Goal: Transaction & Acquisition: Purchase product/service

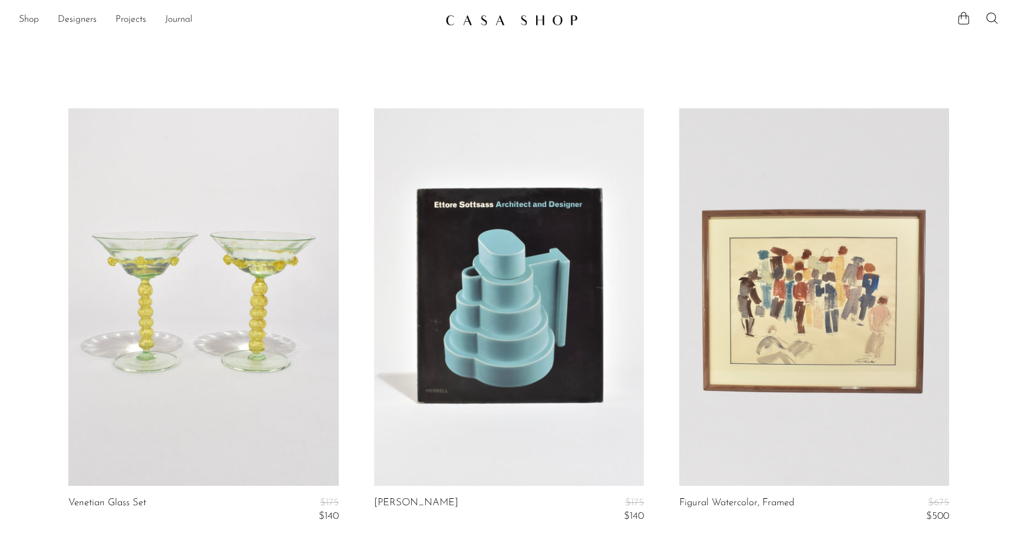
click at [532, 17] on img at bounding box center [511, 20] width 133 height 12
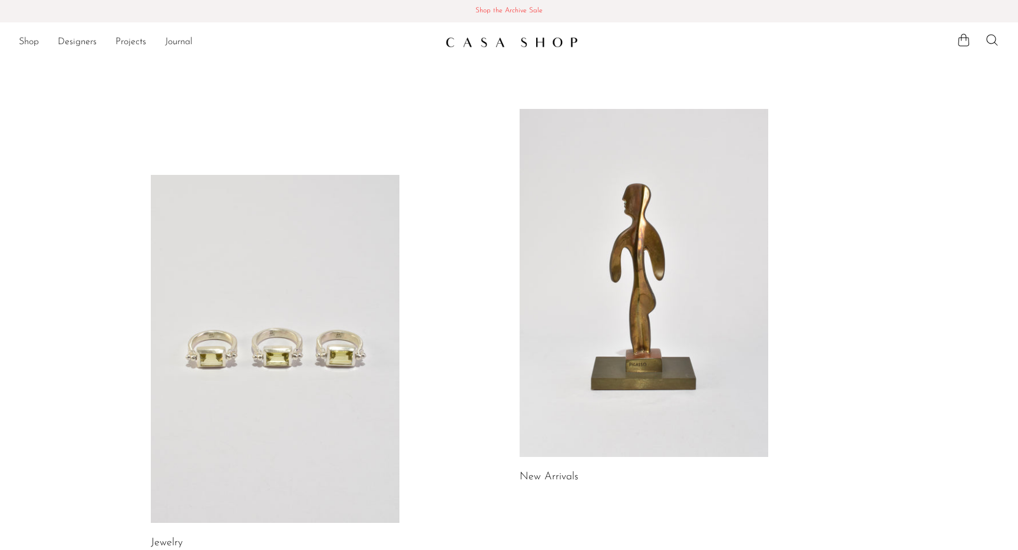
click at [520, 8] on span "Shop the Archive Sale" at bounding box center [508, 11] width 999 height 13
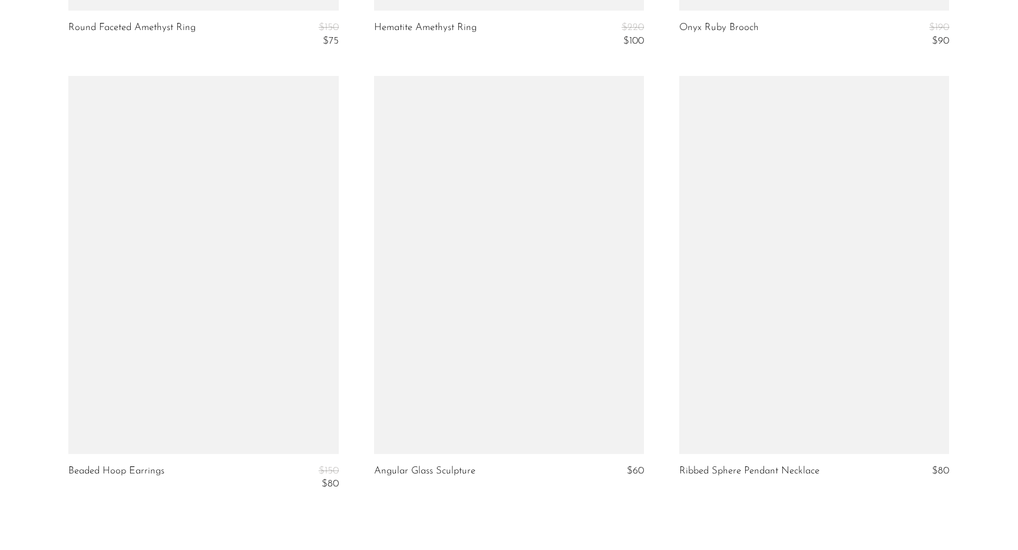
scroll to position [5087, 0]
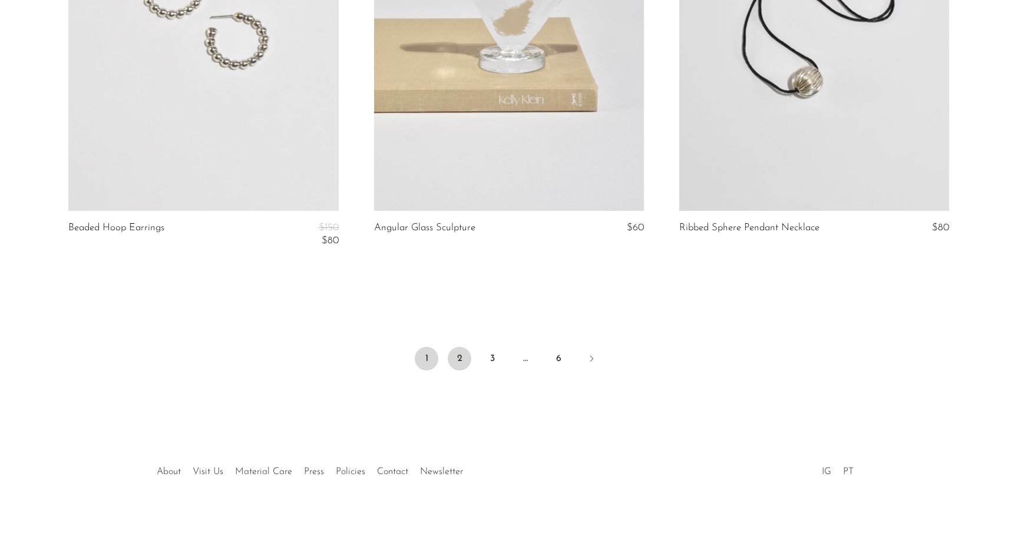
click at [461, 356] on link "2" at bounding box center [460, 359] width 24 height 24
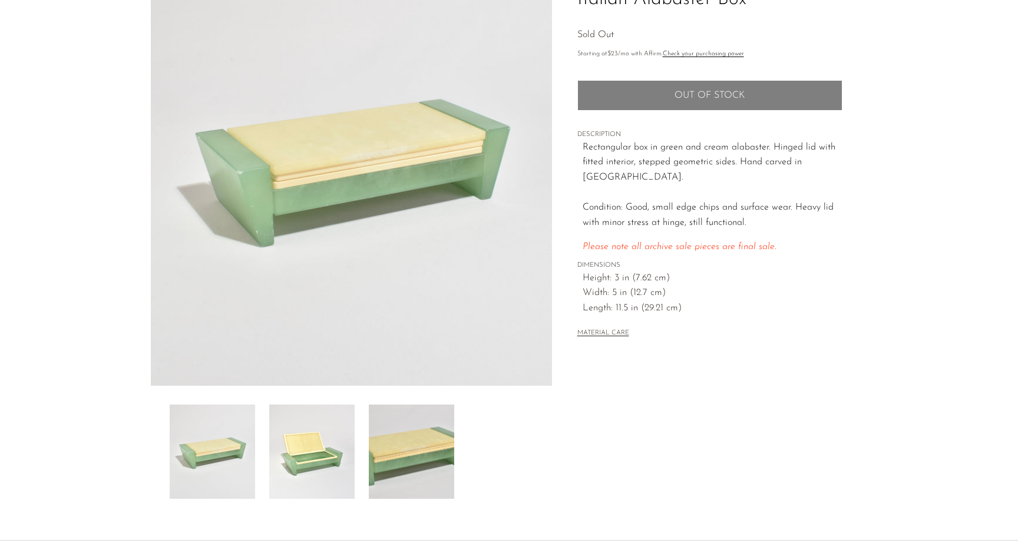
click at [312, 458] on img at bounding box center [311, 452] width 85 height 94
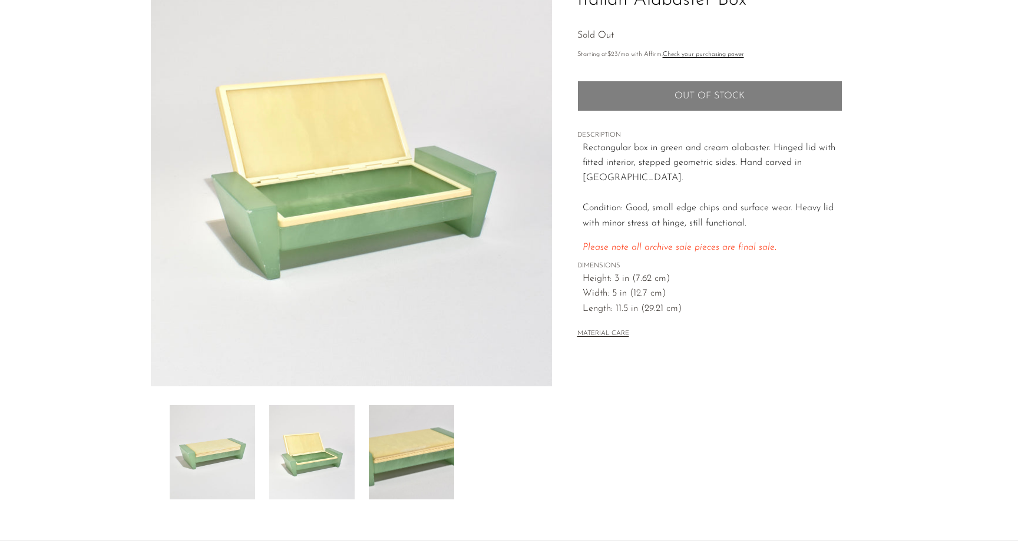
click at [398, 460] on img at bounding box center [411, 452] width 85 height 94
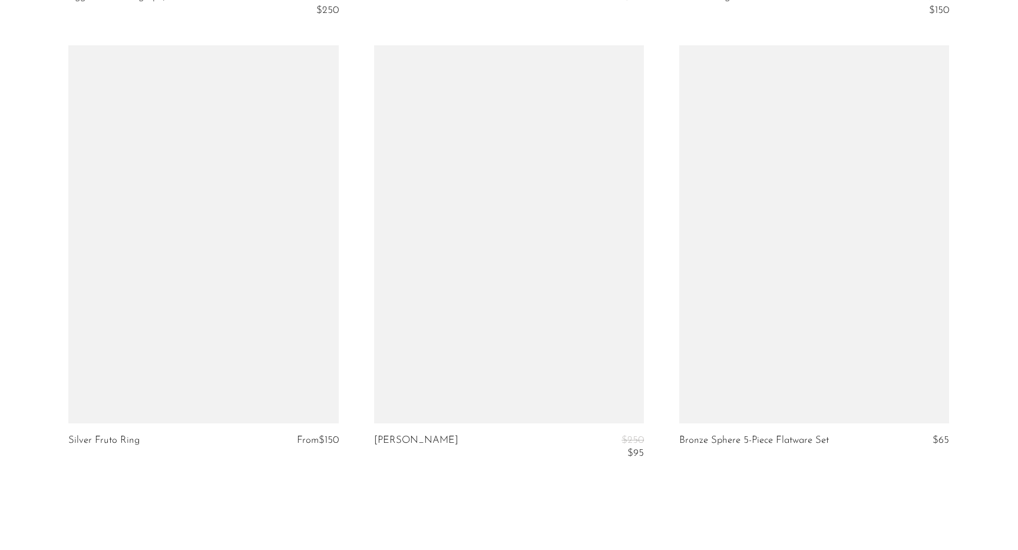
scroll to position [5116, 0]
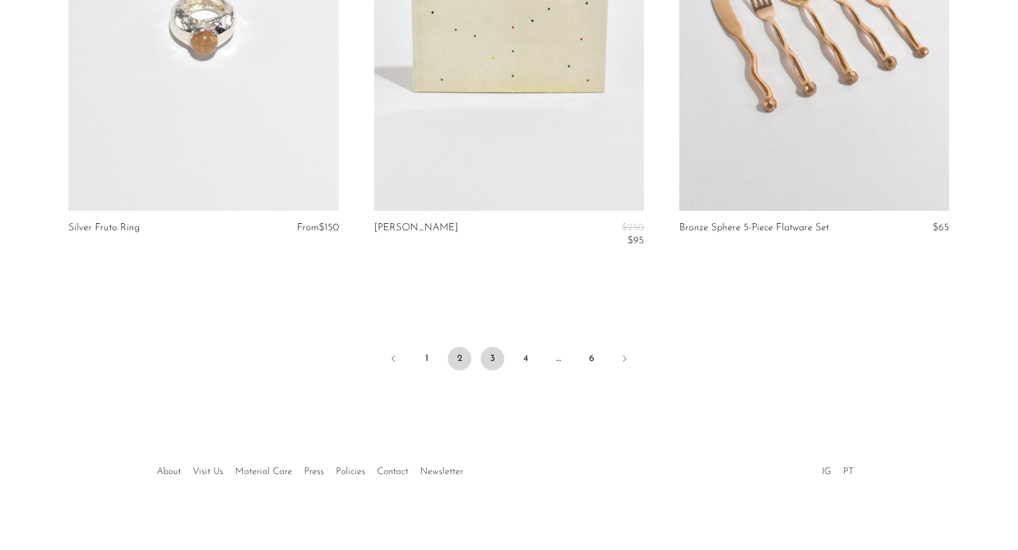
click at [493, 364] on link "3" at bounding box center [493, 359] width 24 height 24
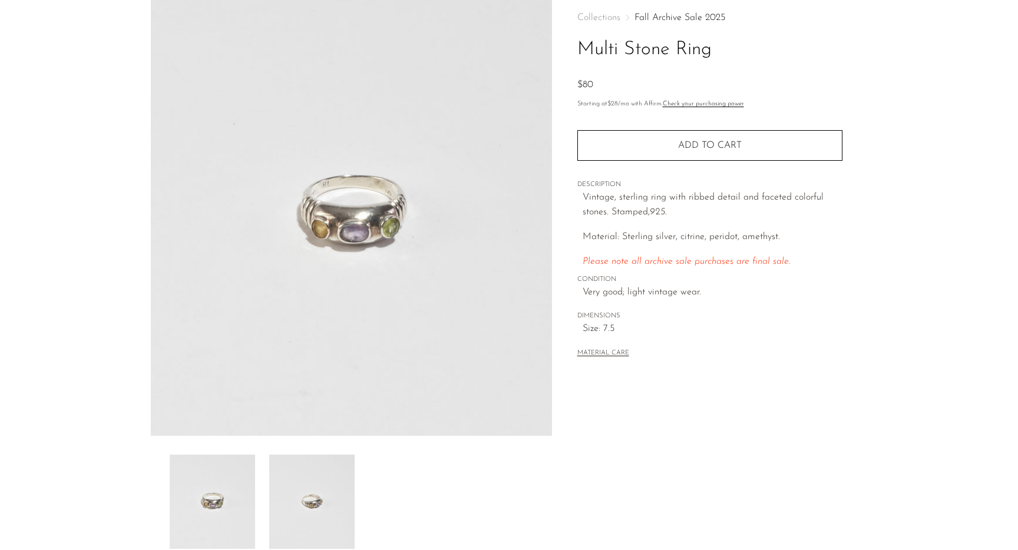
scroll to position [83, 0]
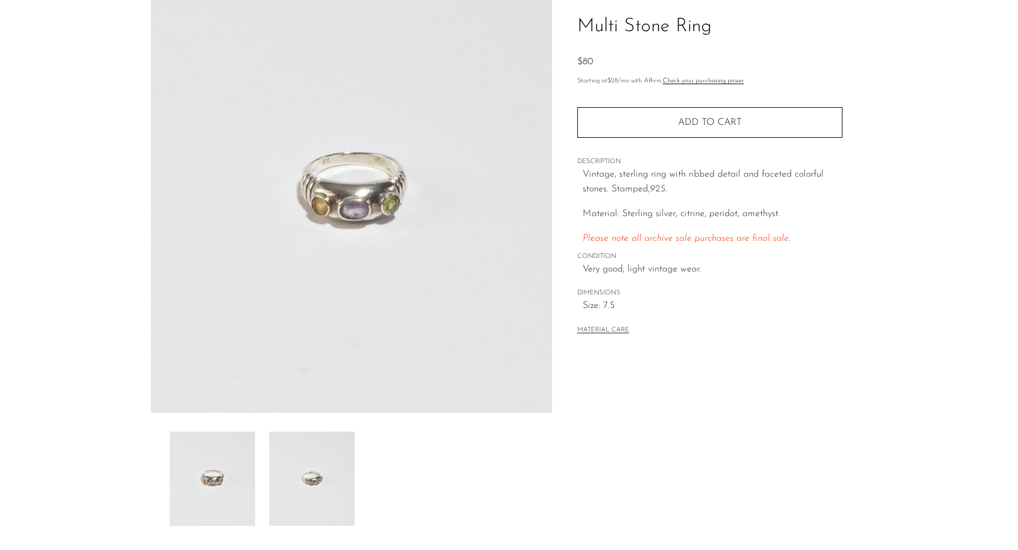
click at [311, 459] on img at bounding box center [311, 479] width 85 height 94
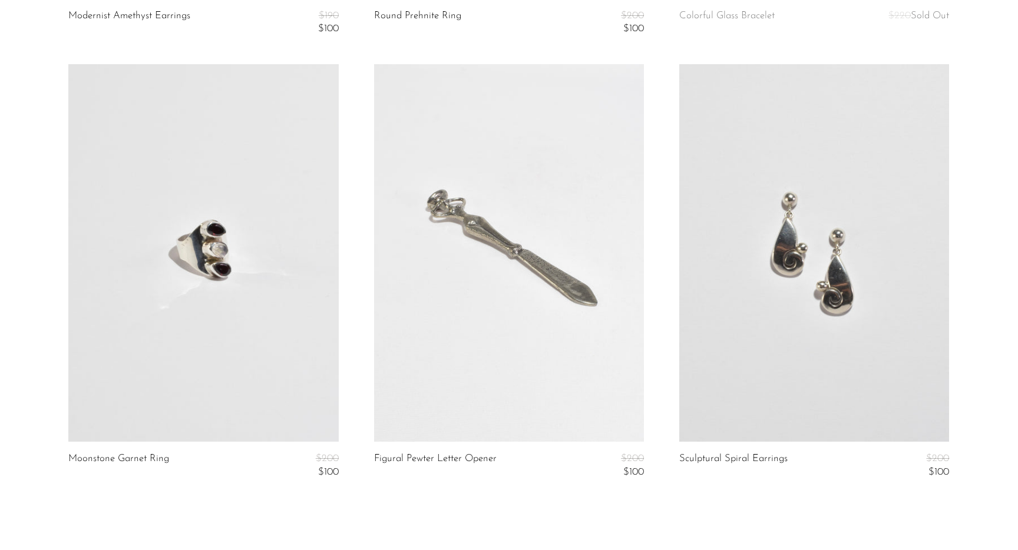
scroll to position [5074, 0]
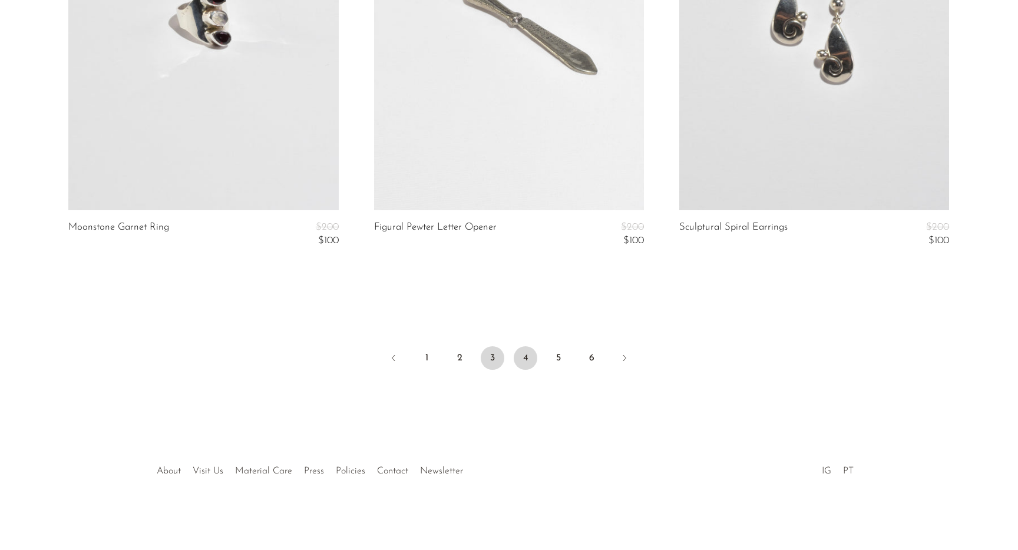
click at [530, 362] on link "4" at bounding box center [526, 358] width 24 height 24
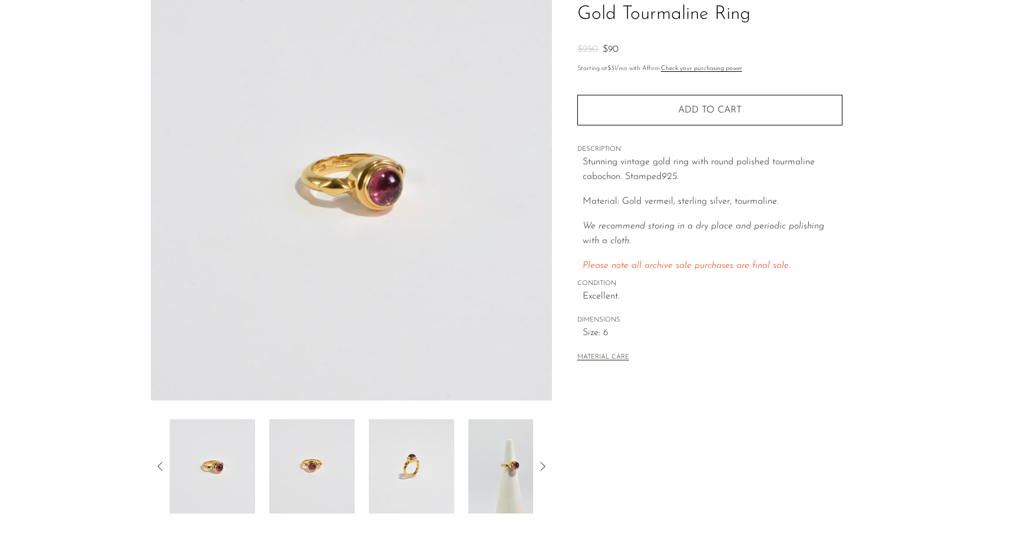
scroll to position [107, 0]
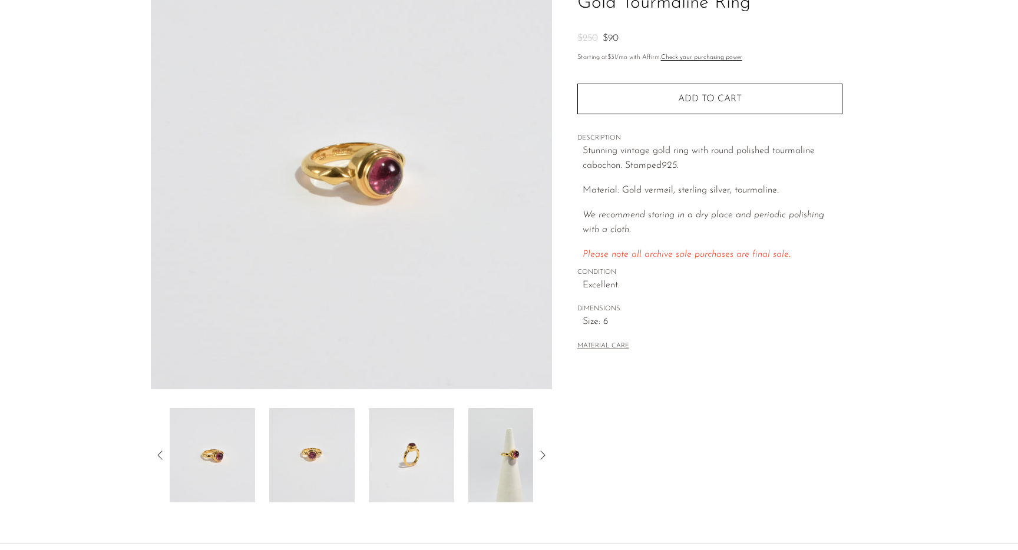
click at [308, 454] on img at bounding box center [311, 455] width 85 height 94
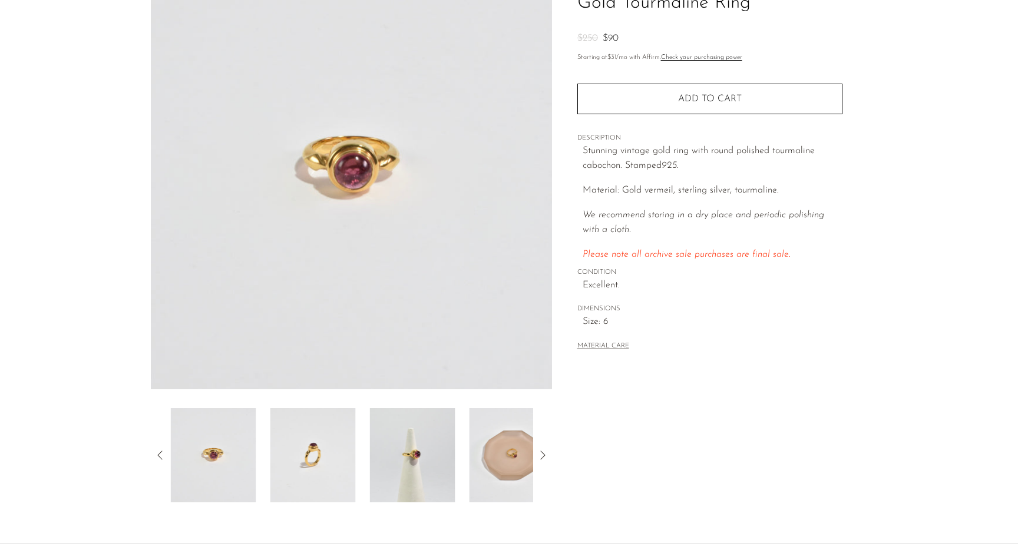
click at [308, 454] on img at bounding box center [312, 455] width 85 height 94
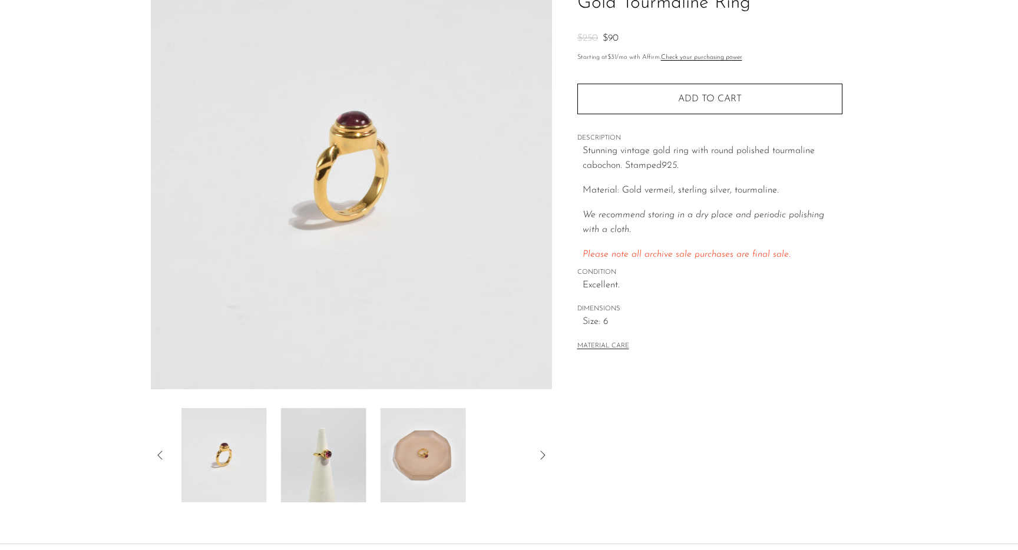
click at [308, 454] on img at bounding box center [323, 455] width 85 height 94
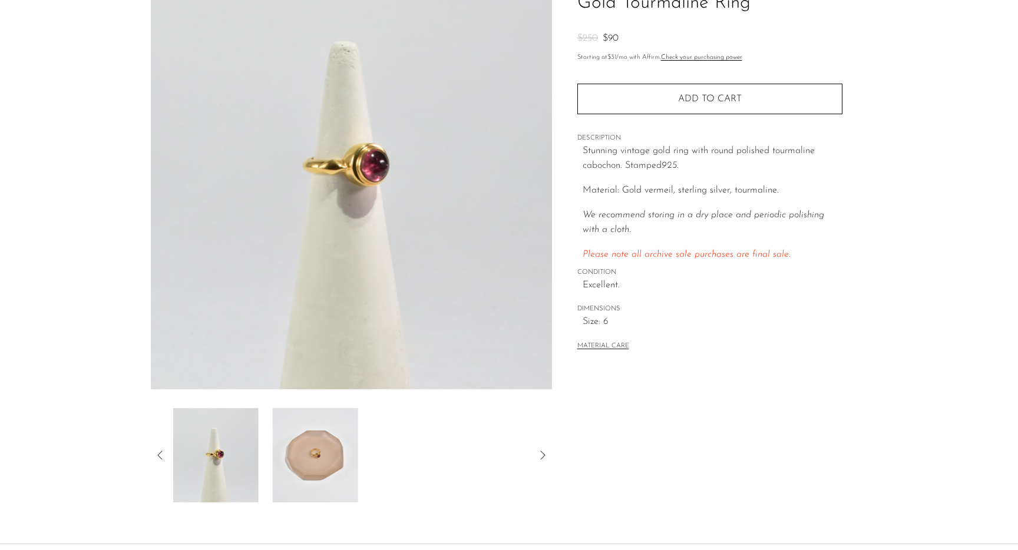
click at [308, 454] on img at bounding box center [315, 455] width 85 height 94
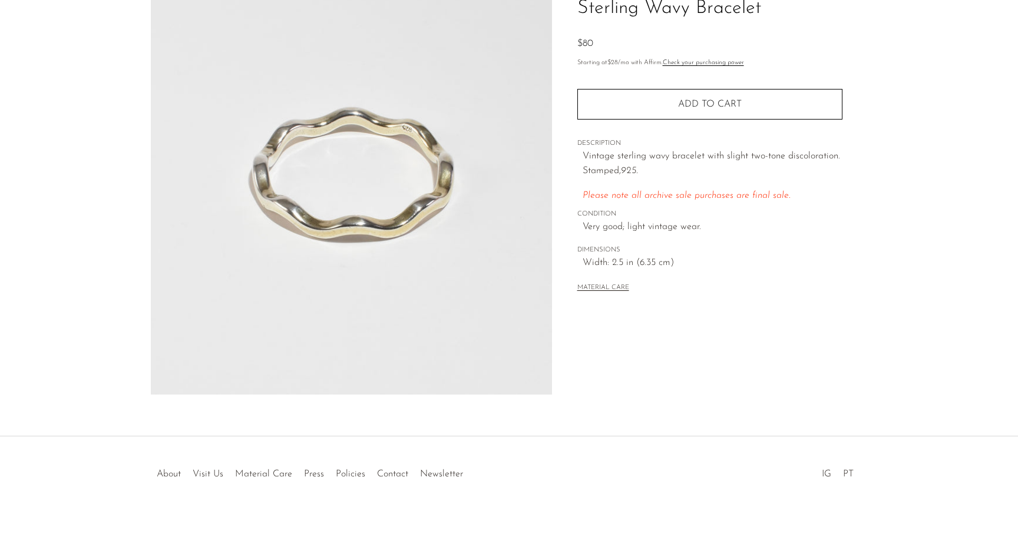
scroll to position [99, 0]
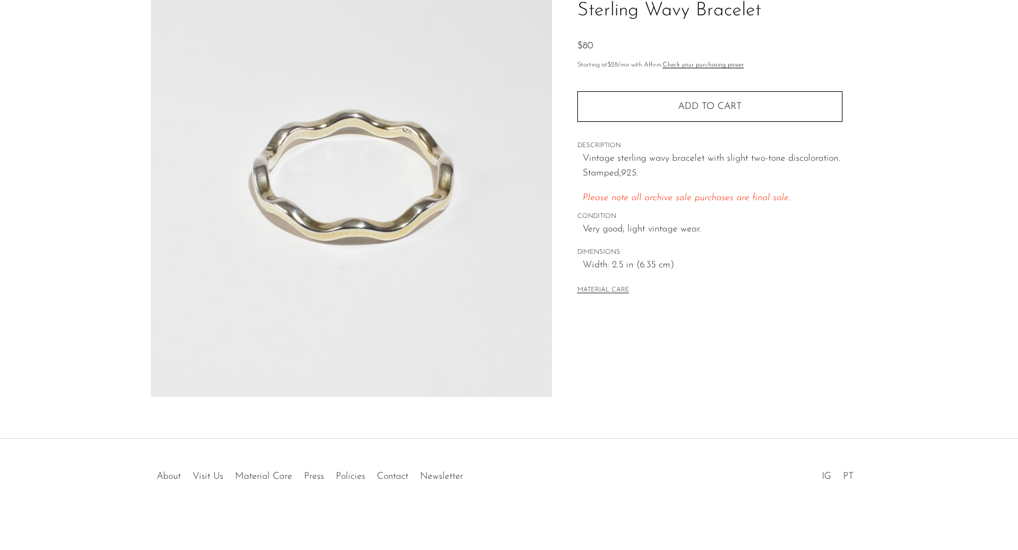
click at [738, 356] on div "Collections Fall Archive Sale 2025 Sterling Wavy Bracelet $80 Starting at $28 /…" at bounding box center [709, 176] width 315 height 442
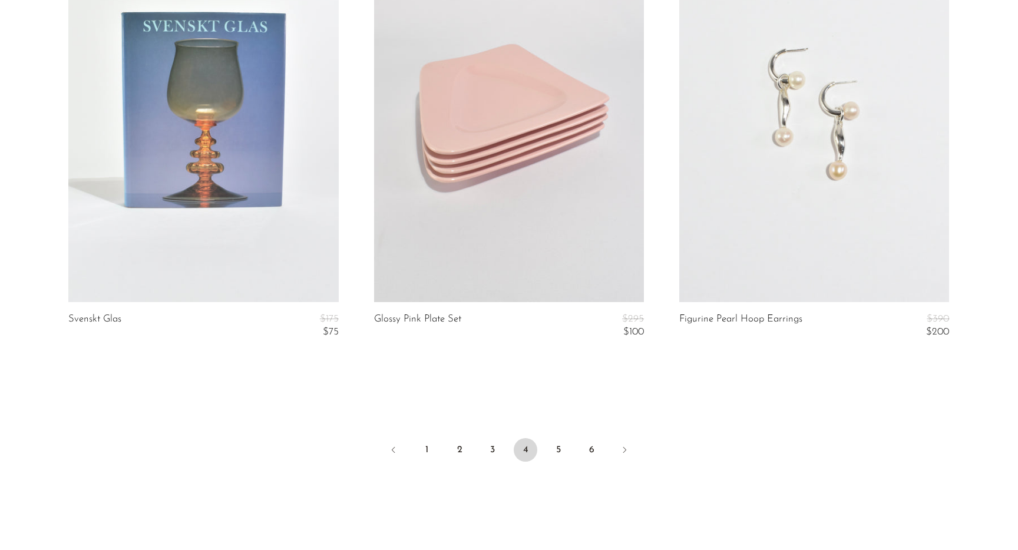
scroll to position [5078, 0]
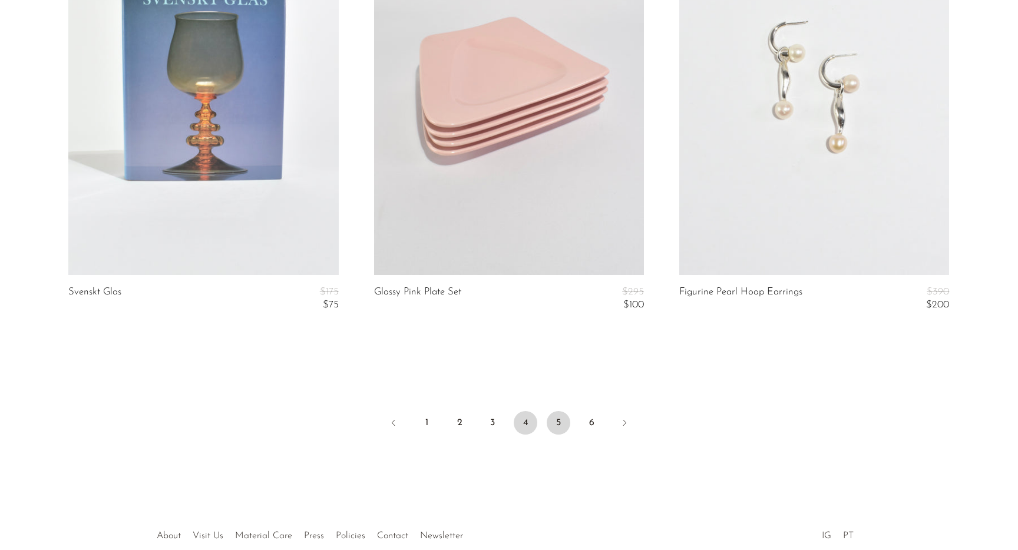
click at [562, 424] on link "5" at bounding box center [559, 423] width 24 height 24
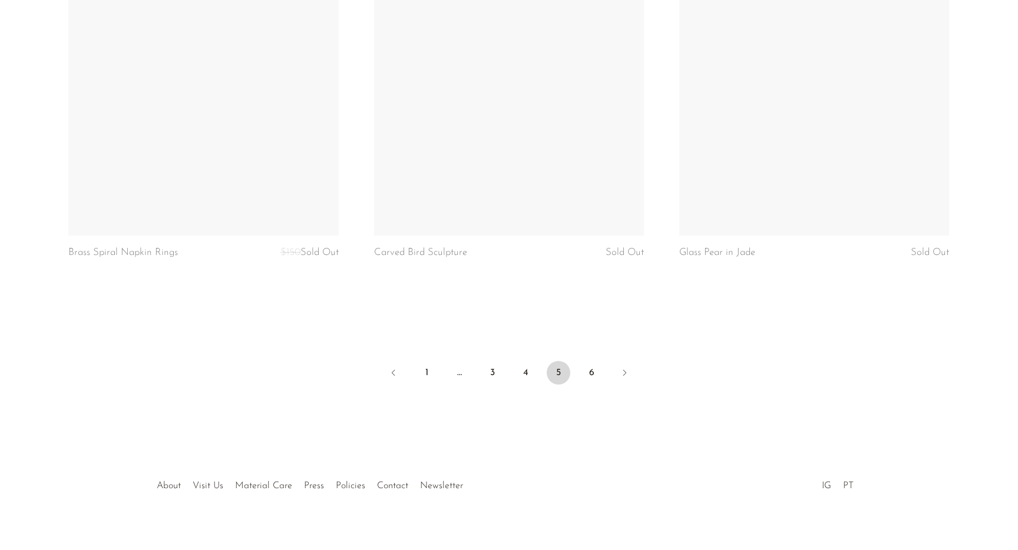
scroll to position [5079, 0]
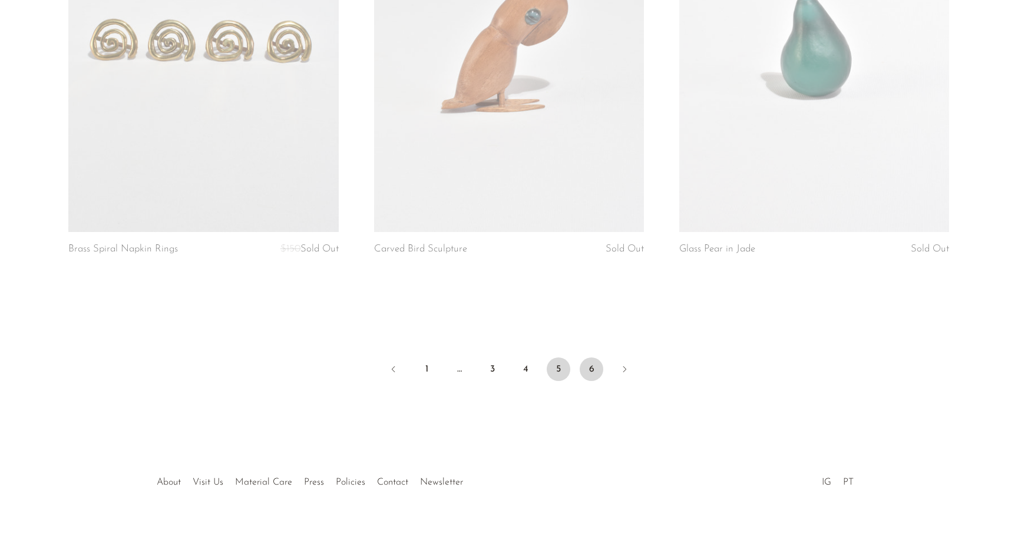
click at [596, 358] on link "6" at bounding box center [592, 370] width 24 height 24
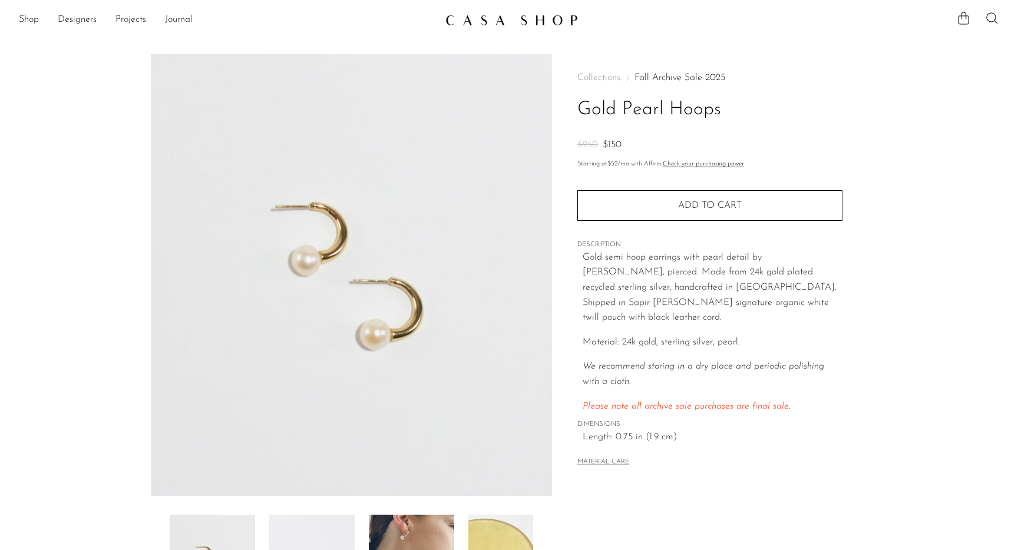
scroll to position [87, 0]
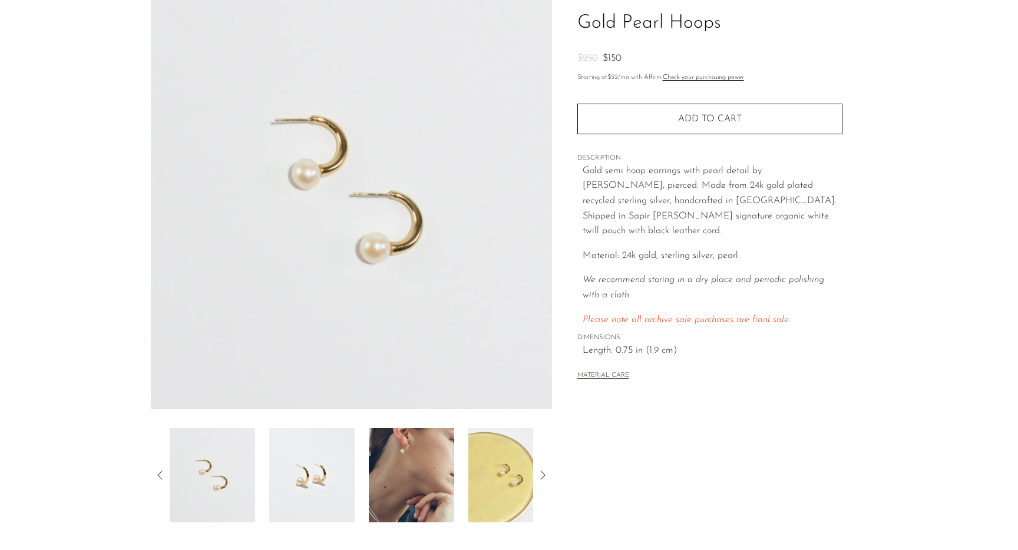
click at [334, 458] on img at bounding box center [311, 475] width 85 height 94
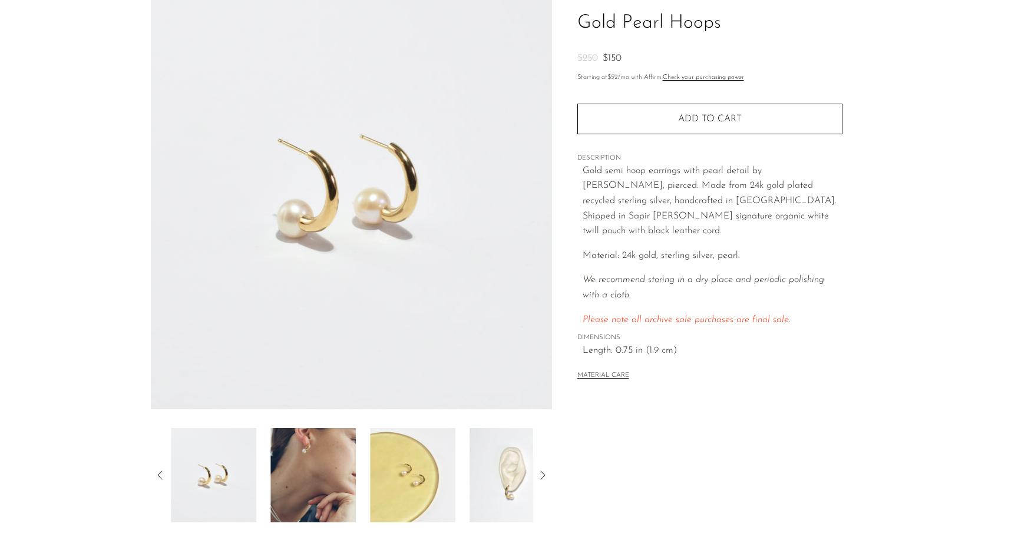
click at [334, 458] on img at bounding box center [312, 475] width 85 height 94
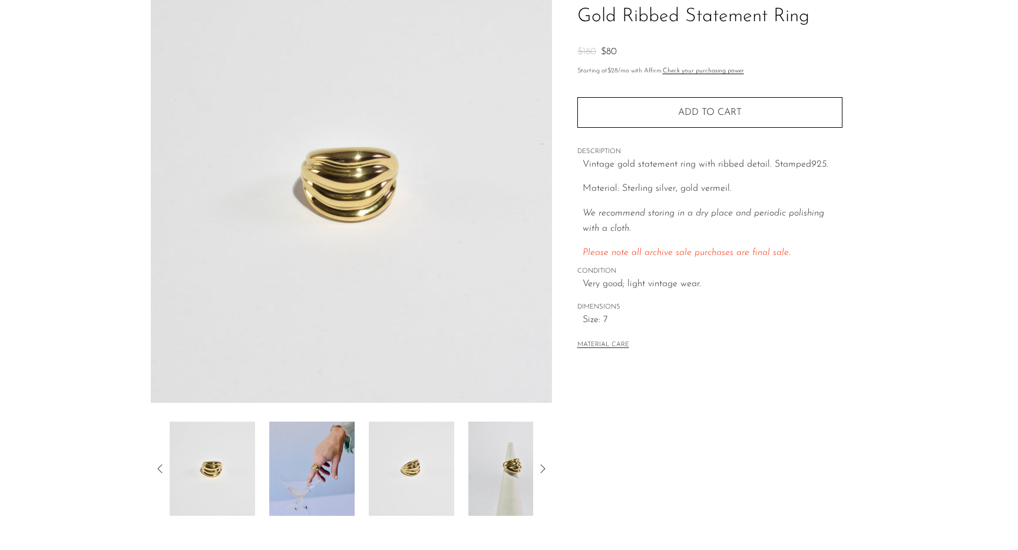
scroll to position [100, 0]
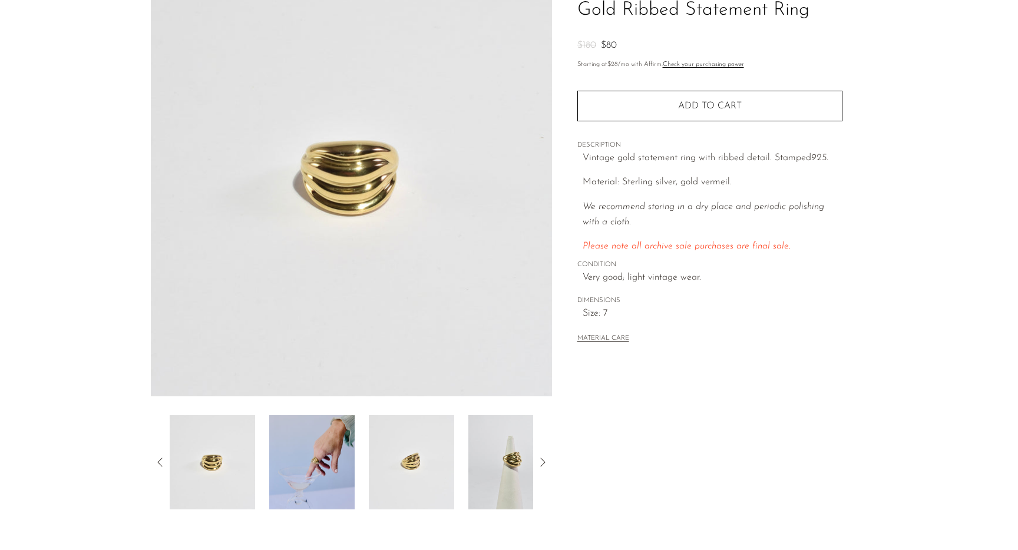
click at [335, 438] on img at bounding box center [311, 462] width 85 height 94
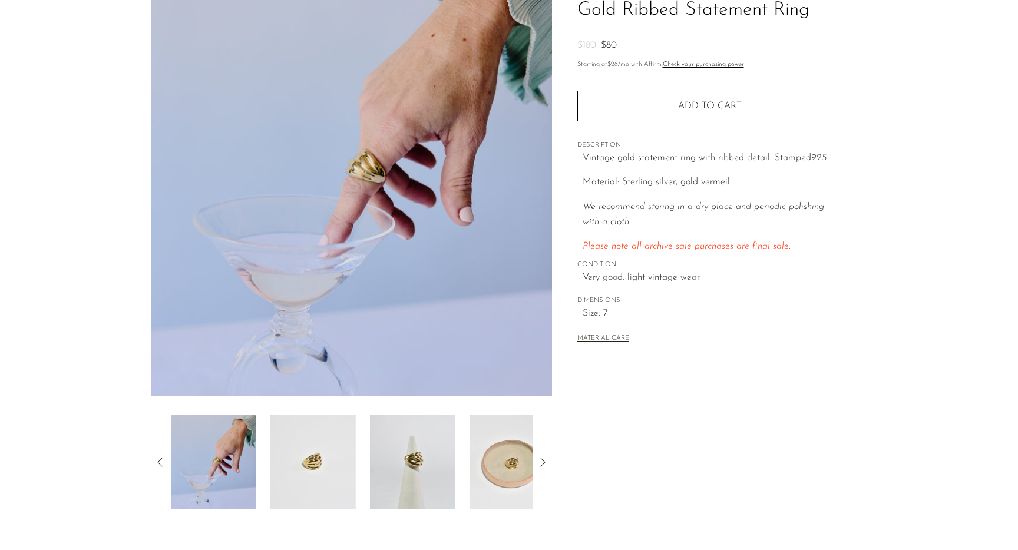
click at [335, 438] on img at bounding box center [312, 462] width 85 height 94
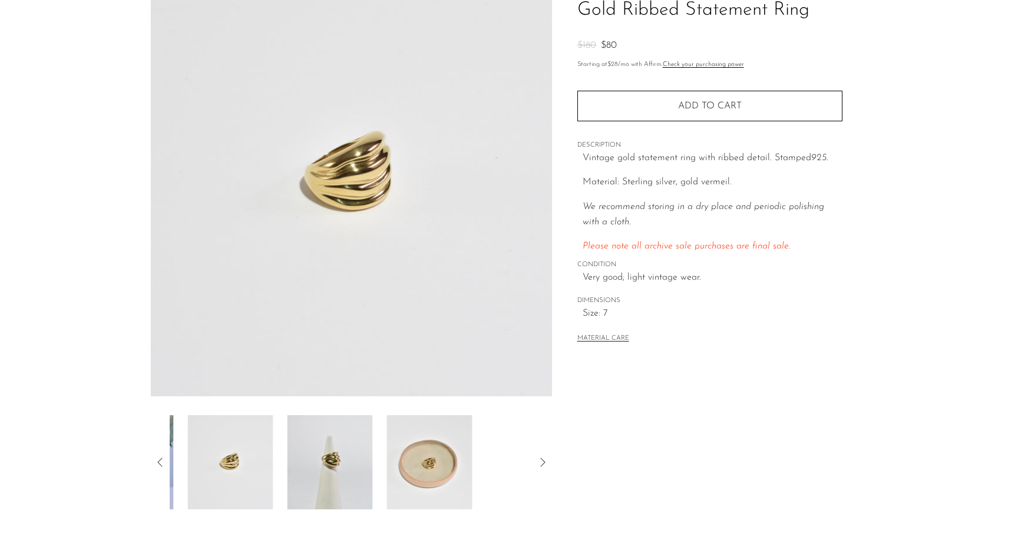
click at [335, 438] on img at bounding box center [330, 462] width 85 height 94
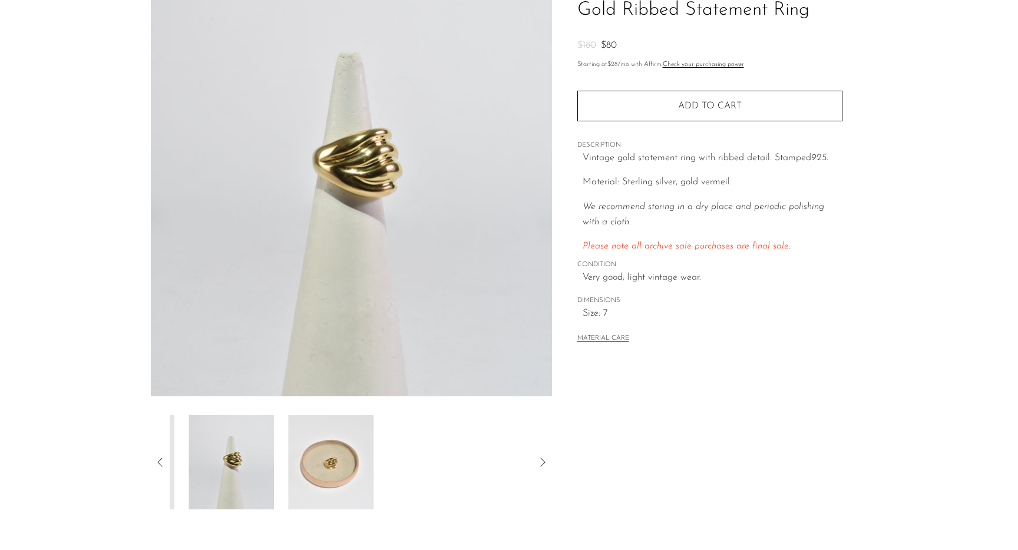
click at [335, 438] on img at bounding box center [330, 462] width 85 height 94
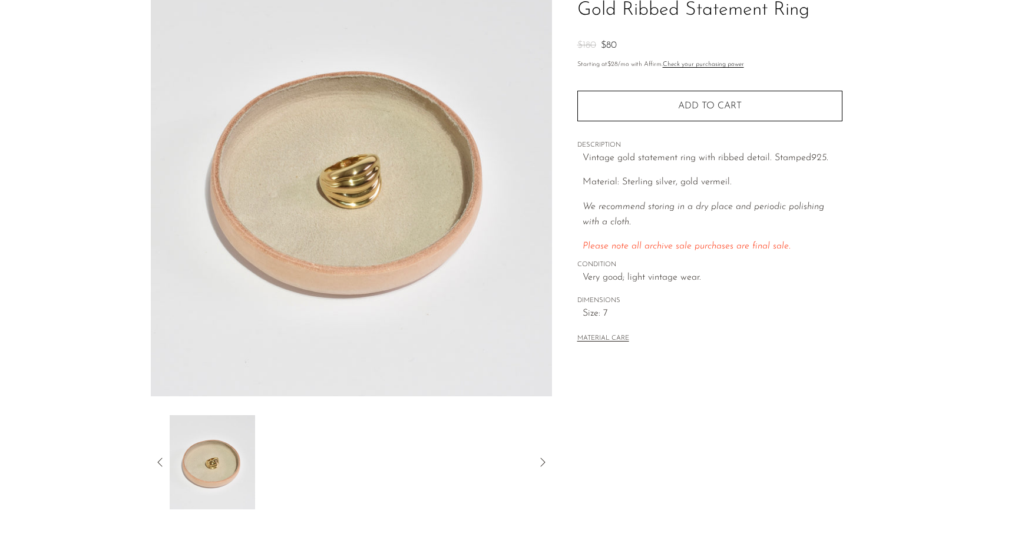
click at [897, 403] on section "Gold Ribbed Statement Ring $180 $80" at bounding box center [509, 232] width 1018 height 555
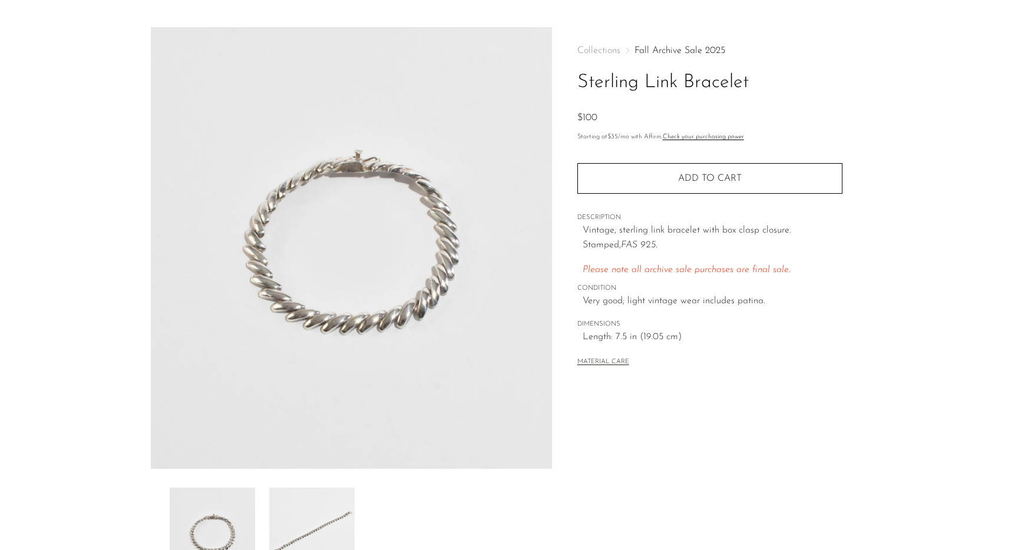
scroll to position [34, 0]
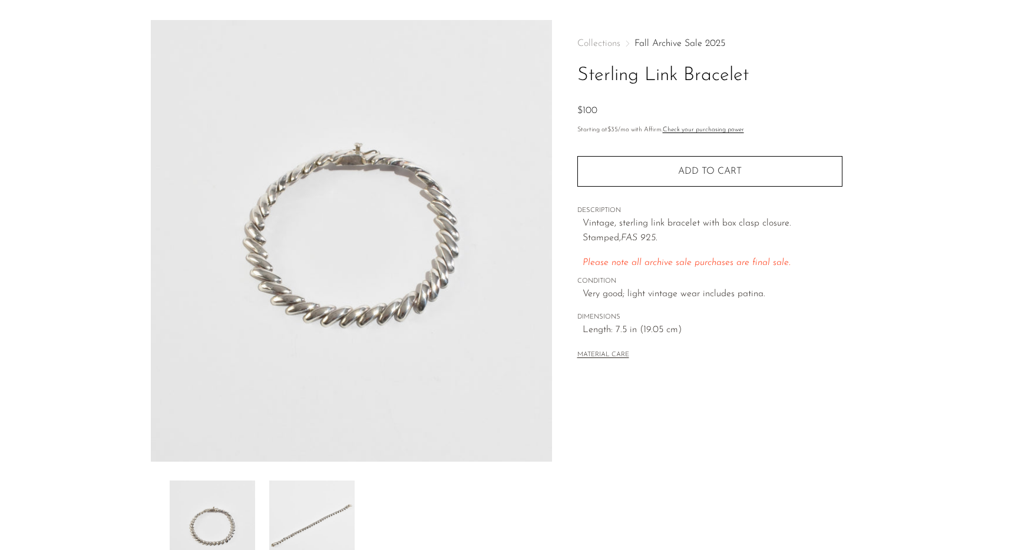
click at [328, 502] on img at bounding box center [311, 528] width 85 height 94
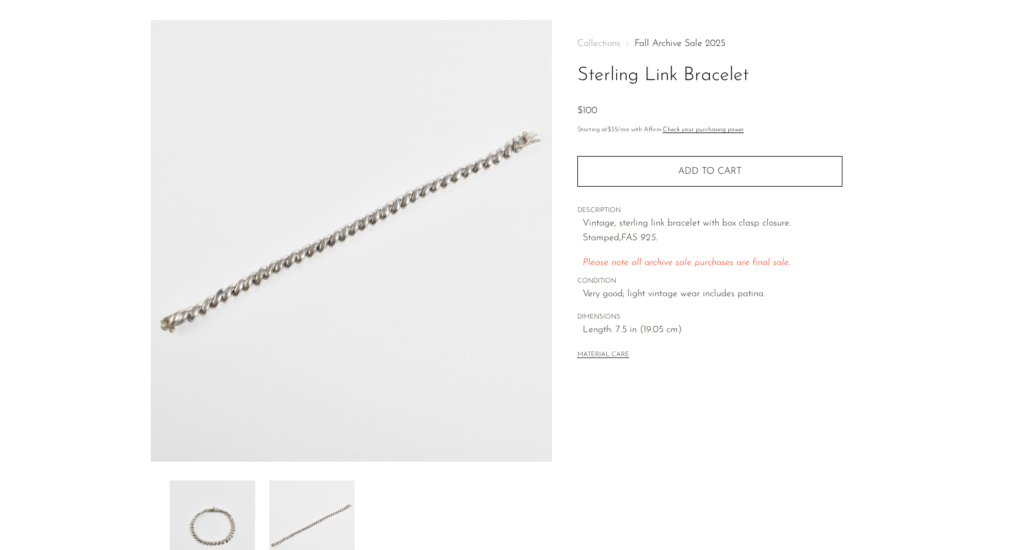
click at [808, 398] on div "Collections Fall Archive Sale 2025 Sterling Link Bracelet $100 Starting at $35 …" at bounding box center [709, 297] width 315 height 555
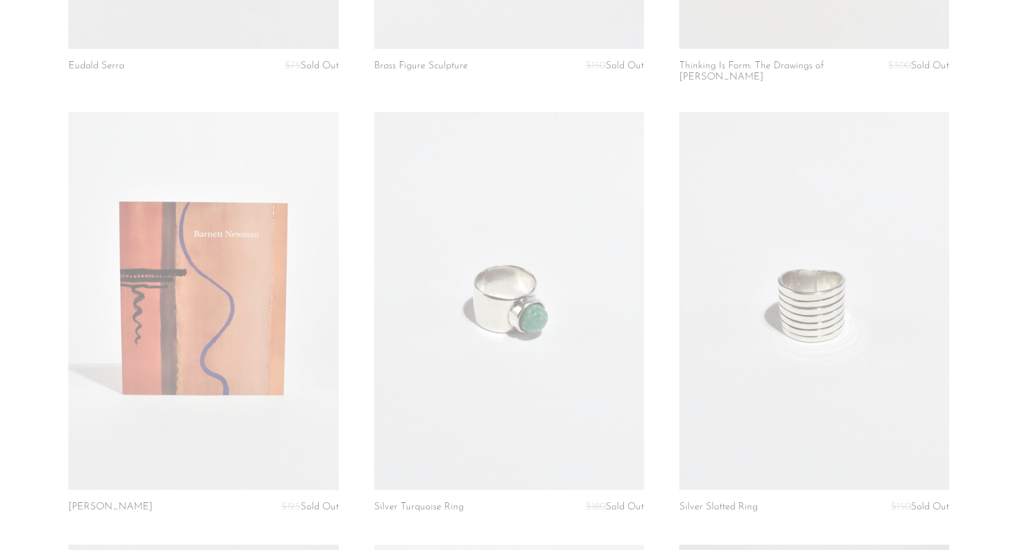
scroll to position [783, 0]
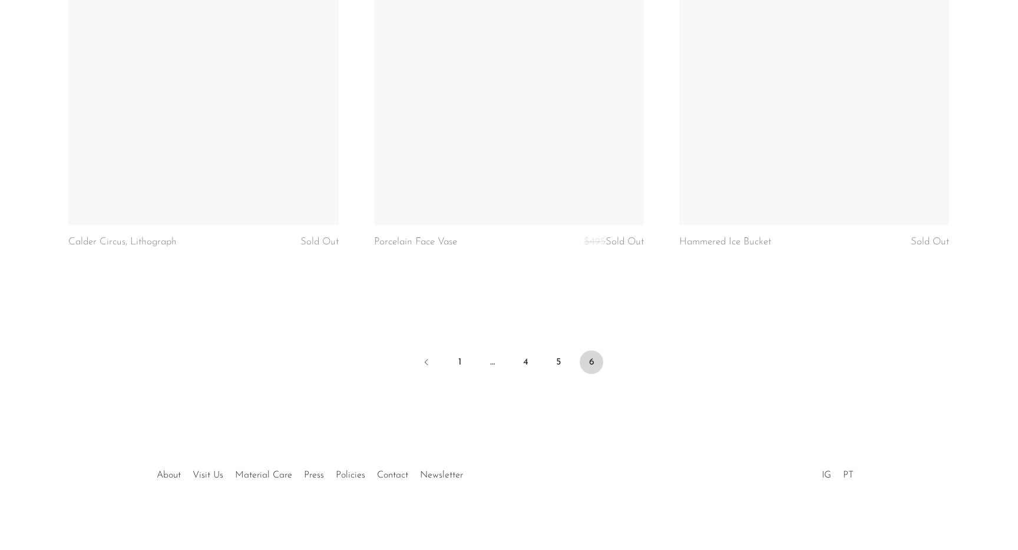
scroll to position [4594, 0]
